Goal: Task Accomplishment & Management: Manage account settings

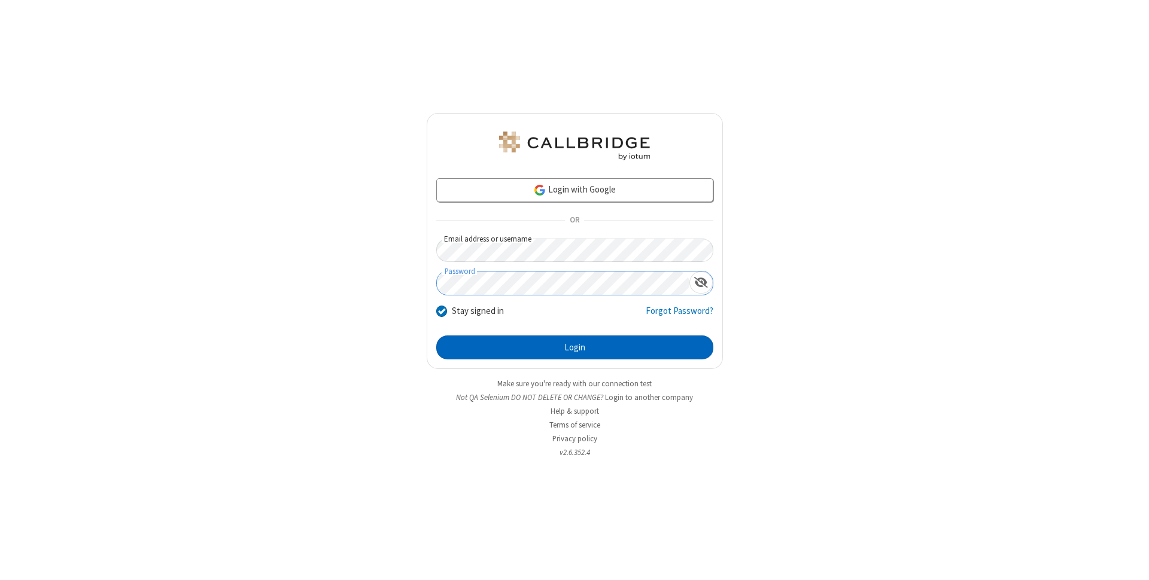
click at [575, 348] on button "Login" at bounding box center [574, 348] width 277 height 24
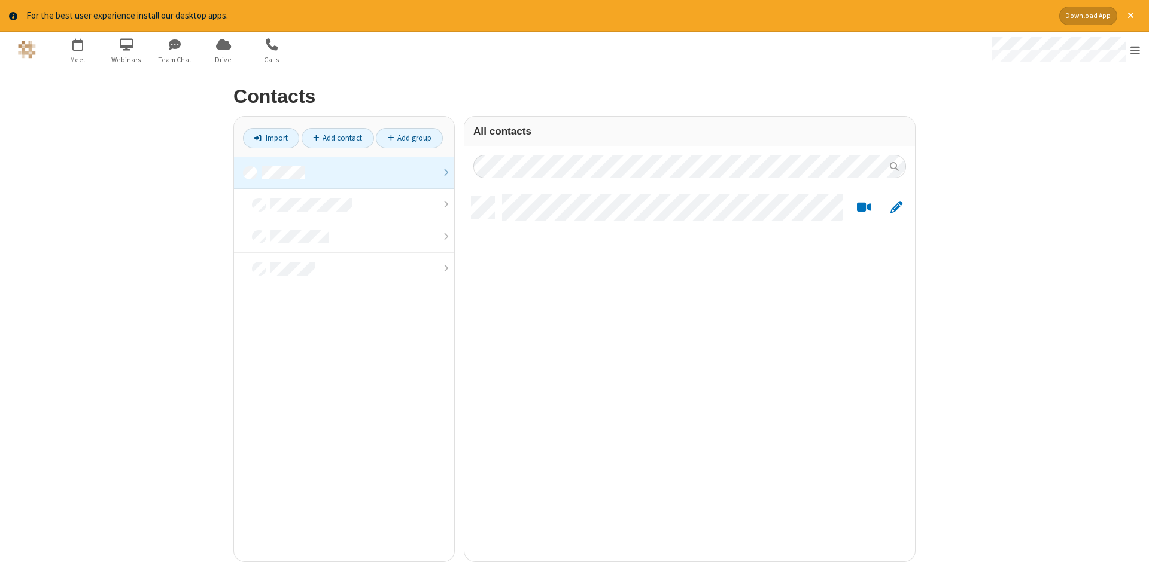
scroll to position [375, 451]
click at [338, 138] on link "Add contact" at bounding box center [338, 138] width 72 height 20
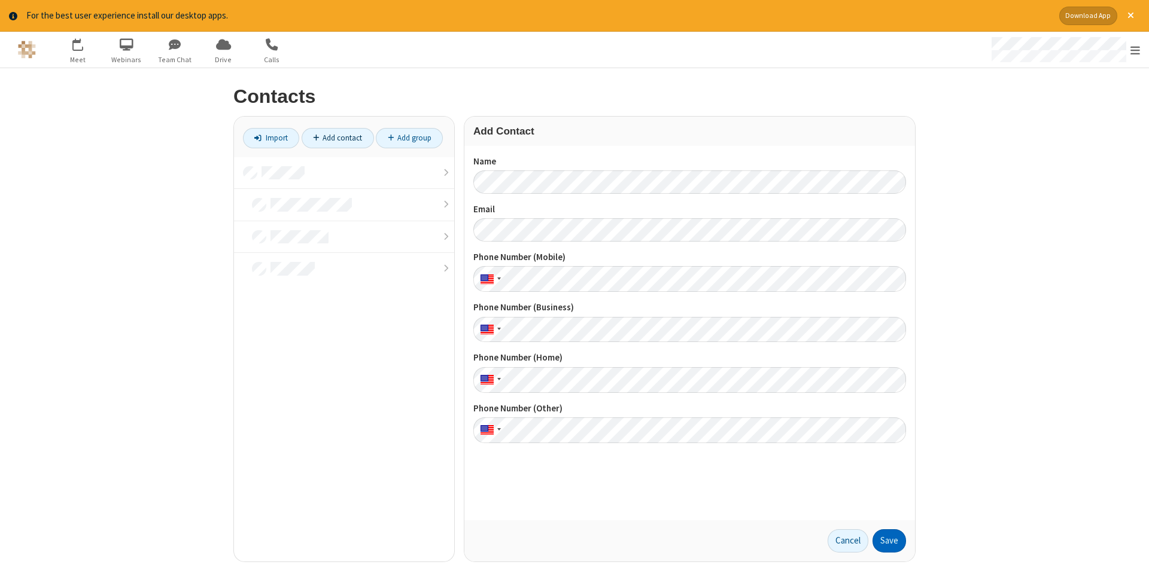
click at [889, 541] on button "Save" at bounding box center [890, 542] width 34 height 24
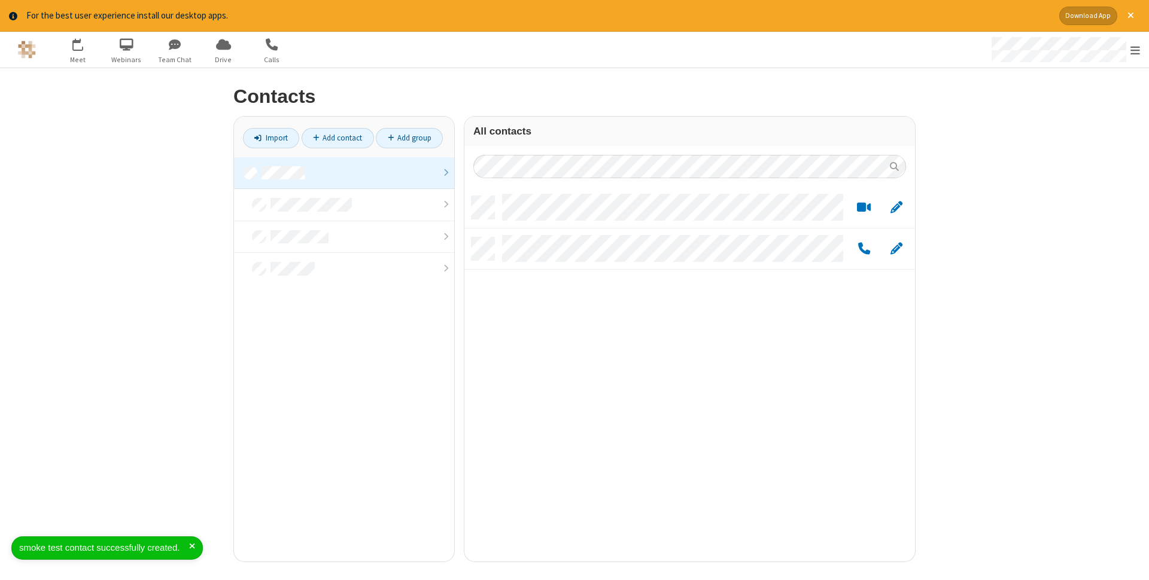
scroll to position [375, 451]
click at [338, 138] on link "Add contact" at bounding box center [338, 138] width 72 height 20
